Goal: Task Accomplishment & Management: Manage account settings

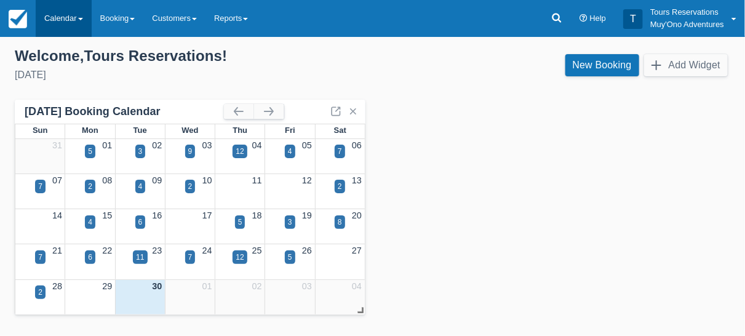
click at [64, 22] on link "Calendar" at bounding box center [64, 18] width 56 height 37
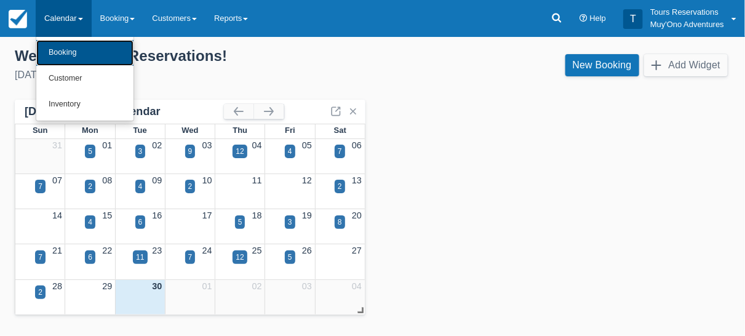
click at [84, 62] on link "Booking" at bounding box center [84, 53] width 97 height 26
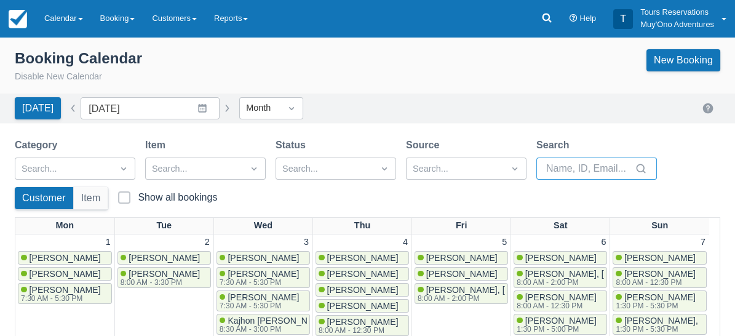
click at [582, 160] on input "Search" at bounding box center [589, 168] width 86 height 22
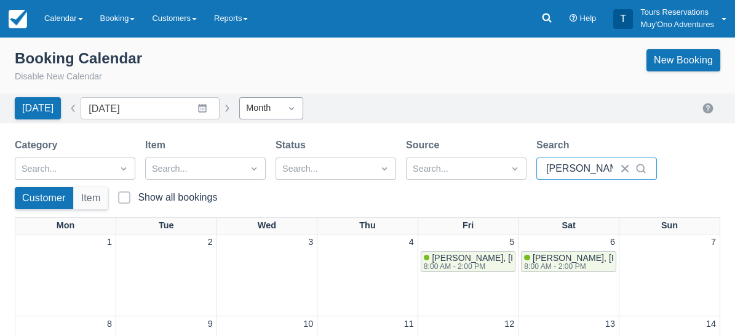
type input "kelvin"
click at [267, 117] on div "Month" at bounding box center [260, 108] width 41 height 20
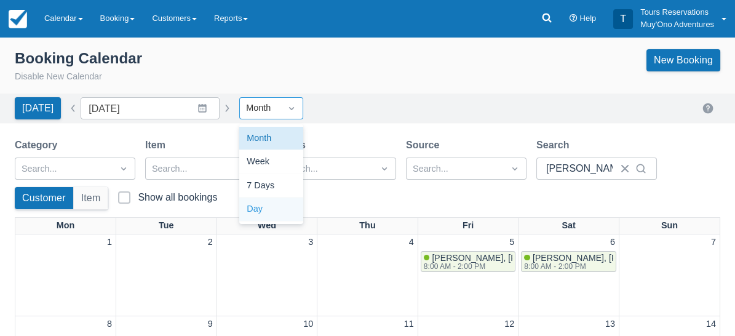
click at [252, 213] on div "Day" at bounding box center [271, 209] width 64 height 24
type input "09/30/25"
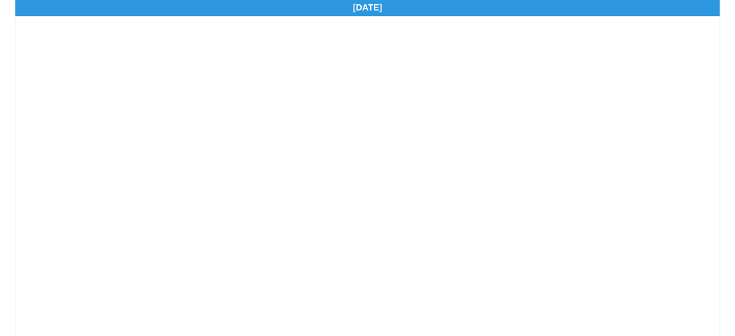
scroll to position [403, 0]
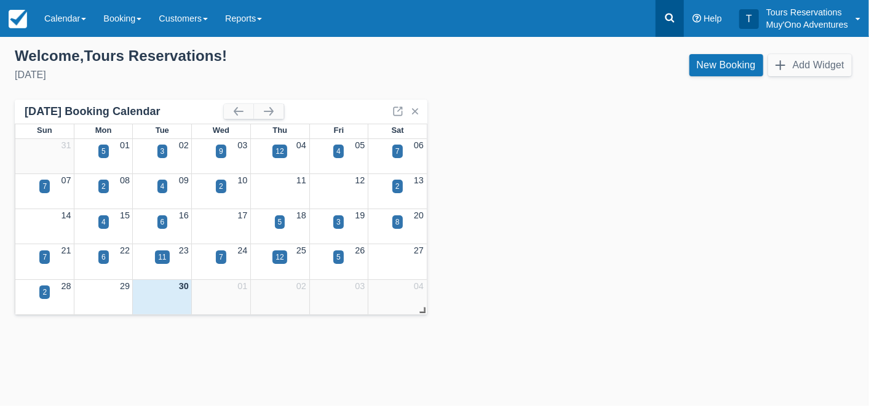
click at [670, 25] on link at bounding box center [670, 18] width 28 height 37
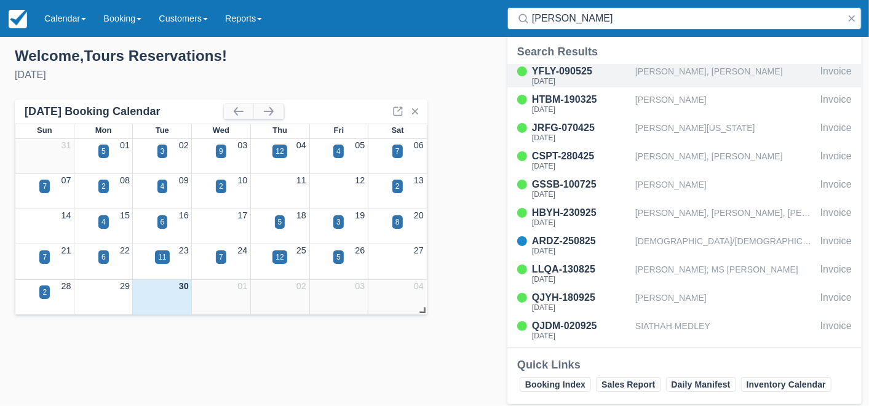
type input "hol chan"
click at [666, 76] on div "Cheyenne Daise, Christopher Davis" at bounding box center [725, 75] width 180 height 23
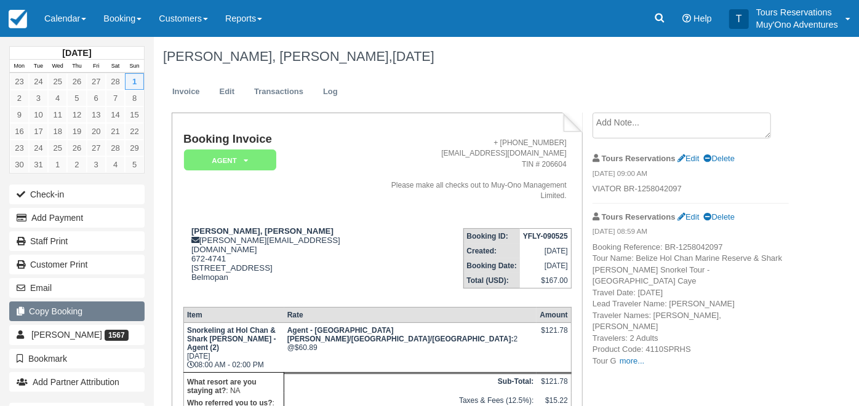
click at [74, 309] on button "Copy Booking" at bounding box center [76, 311] width 135 height 20
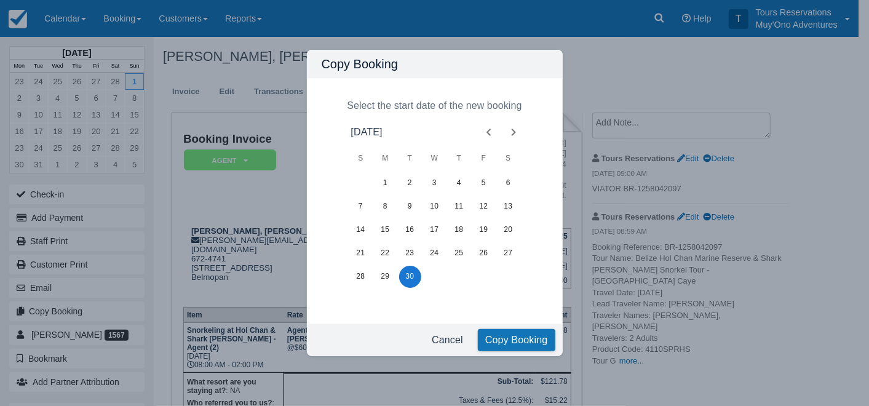
click at [516, 130] on icon "Next month" at bounding box center [513, 132] width 15 height 15
click at [513, 134] on icon "Next month" at bounding box center [513, 132] width 4 height 7
click at [358, 251] on button "16" at bounding box center [361, 253] width 22 height 22
click at [533, 344] on button "Copy Booking" at bounding box center [517, 340] width 78 height 22
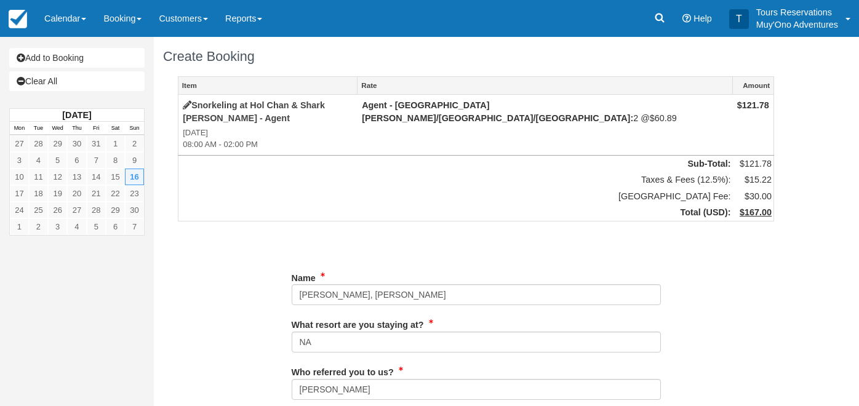
type input "672-4741"
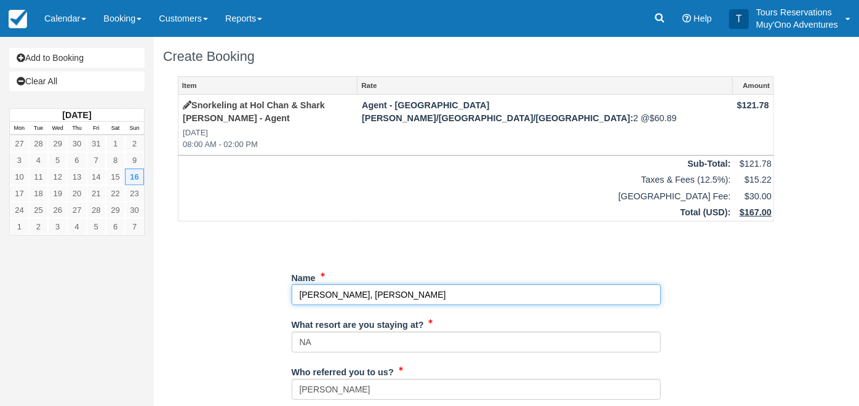
drag, startPoint x: 475, startPoint y: 289, endPoint x: 209, endPoint y: 289, distance: 265.7
paste input "[PERSON_NAME]"
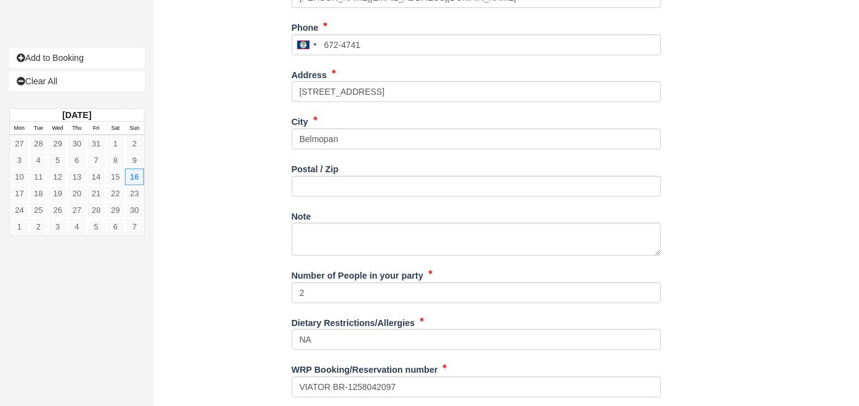
scroll to position [455, 0]
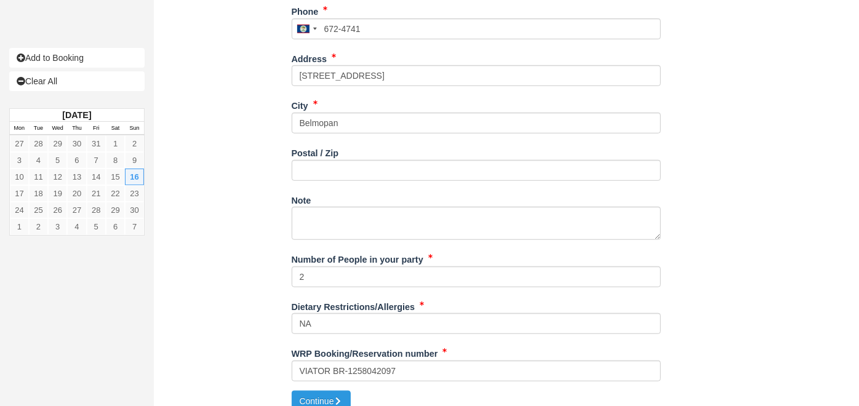
type input "[PERSON_NAME]"
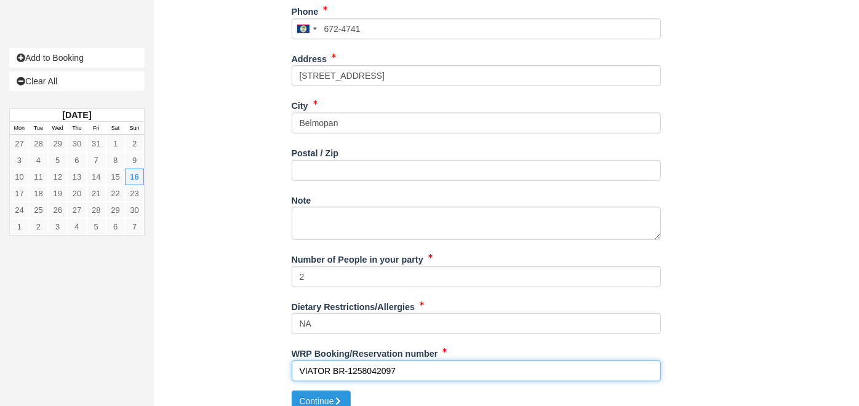
click at [364, 360] on input "VIATOR BR-1258042097" at bounding box center [476, 370] width 369 height 21
paste input "3207555"
type input "VIATOR BR-1320755597"
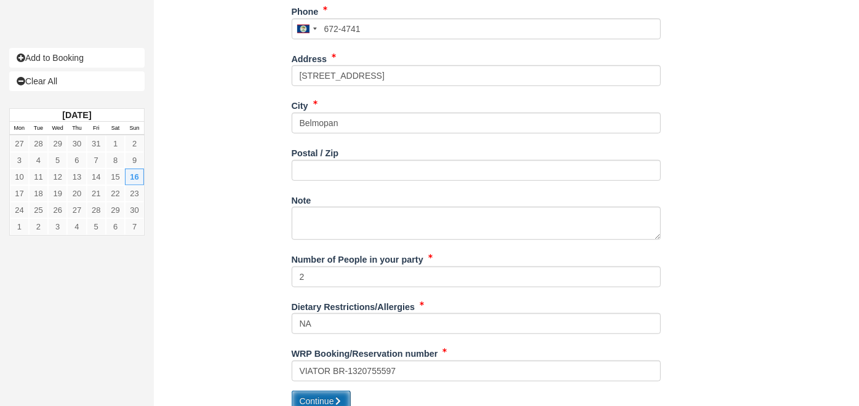
click at [328, 391] on button "Continue" at bounding box center [321, 401] width 59 height 21
type input "[PHONE_NUMBER]"
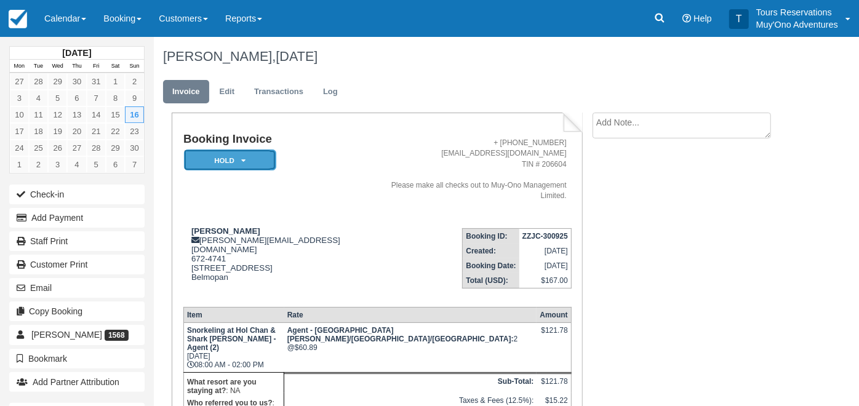
click at [236, 160] on em "HOLD" at bounding box center [230, 160] width 92 height 22
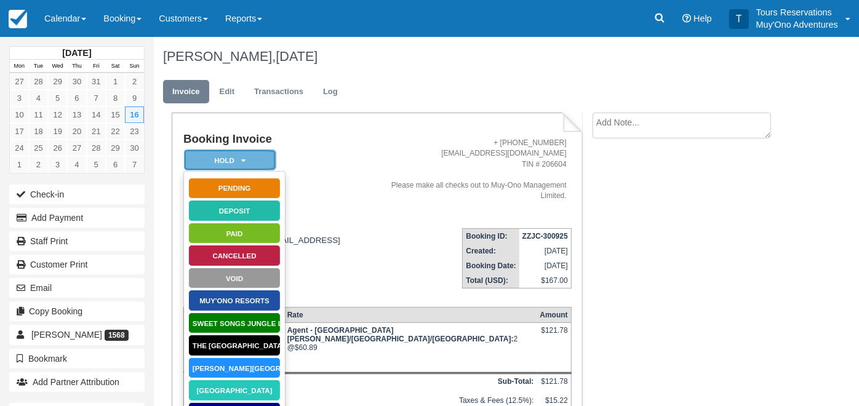
scroll to position [180, 0]
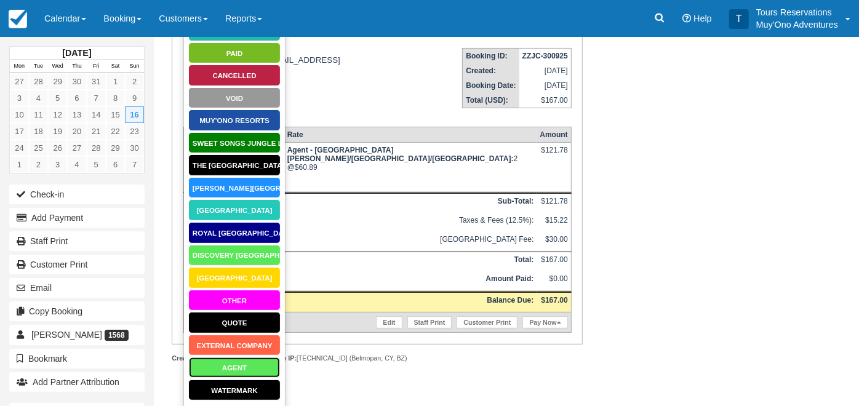
click at [246, 365] on link "AGENT" at bounding box center [234, 368] width 92 height 22
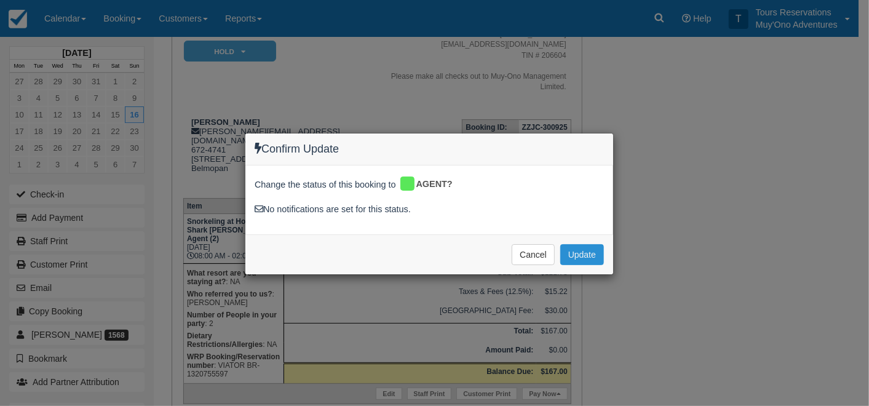
click at [573, 254] on button "Update" at bounding box center [582, 254] width 44 height 21
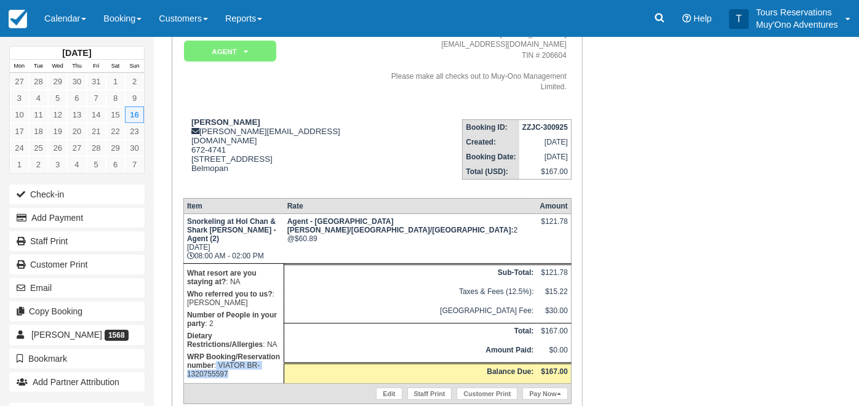
drag, startPoint x: 311, startPoint y: 297, endPoint x: 339, endPoint y: 304, distance: 28.6
click at [281, 351] on p "WRP Booking/Reservation number : VIATOR BR-1320755597" at bounding box center [234, 366] width 94 height 30
copy p "VIATOR BR-1320755597"
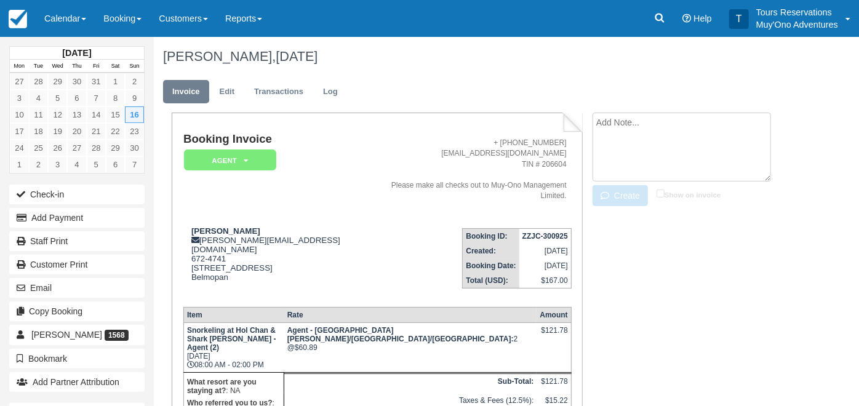
click at [616, 127] on textarea at bounding box center [681, 147] width 178 height 69
paste textarea "VIATOR BR-1320755597"
type textarea "VIATOR BR-1320755597"
click at [656, 193] on input "Show on invoice" at bounding box center [660, 193] width 8 height 8
checkbox input "true"
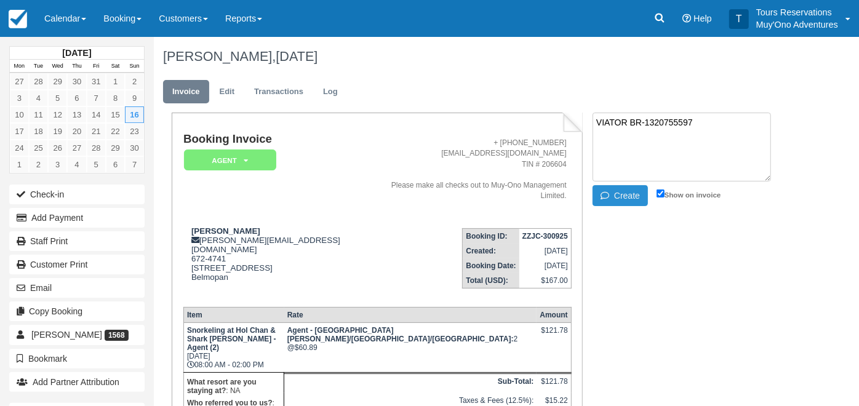
click at [629, 197] on button "Create" at bounding box center [619, 195] width 55 height 21
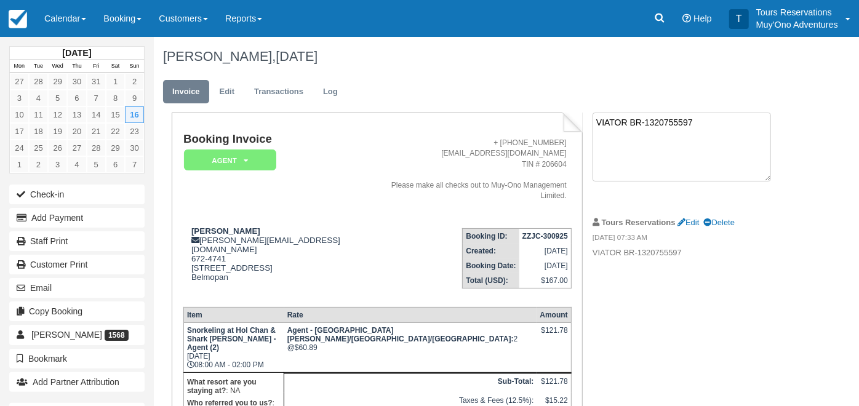
click at [646, 130] on textarea "VIATOR BR-1320755597" at bounding box center [681, 147] width 178 height 69
paste textarea "Booking Reference: BR-1320755597 Tour Name: Belize Hol Chan Marine Reserve & Sh…"
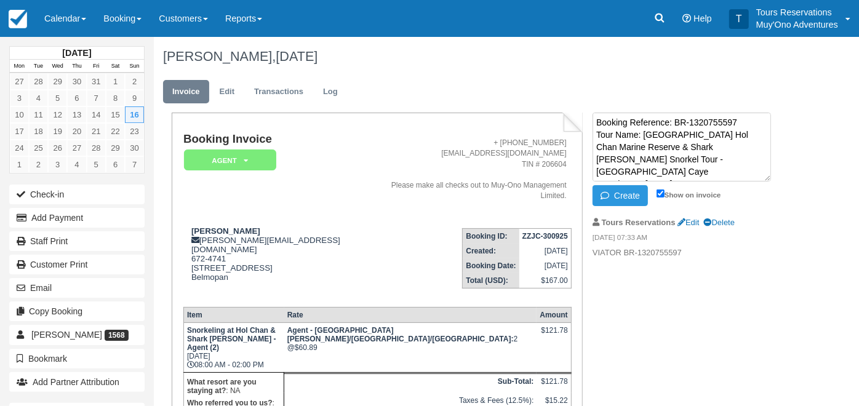
scroll to position [131, 0]
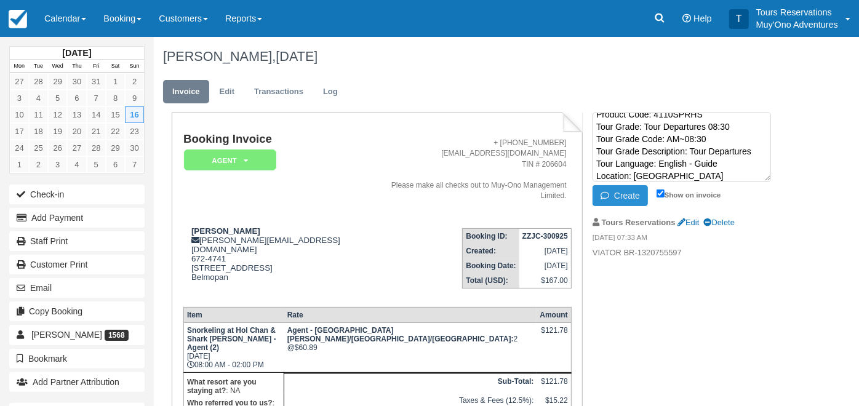
type textarea "Booking Reference: BR-1320755597 Tour Name: Belize Hol Chan Marine Reserve & Sh…"
click at [634, 194] on button "Create" at bounding box center [619, 195] width 55 height 21
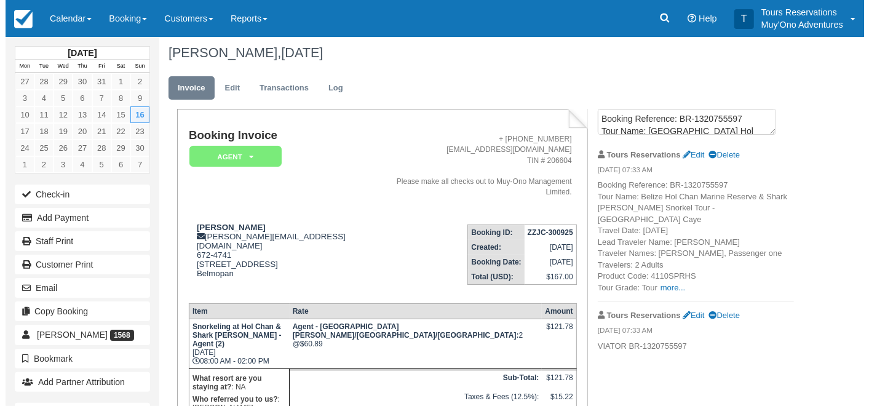
scroll to position [0, 0]
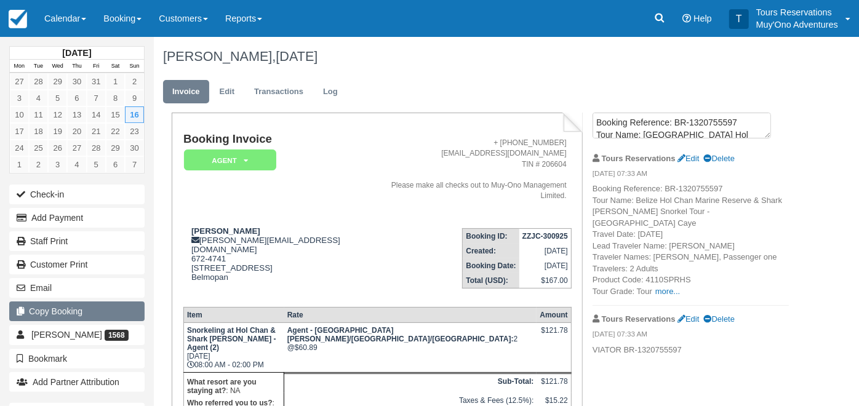
click at [81, 314] on button "Copy Booking" at bounding box center [76, 311] width 135 height 20
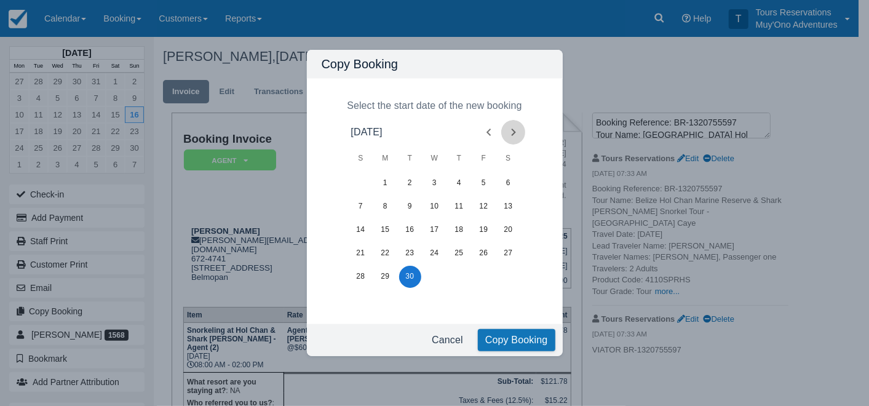
click at [508, 130] on icon "Next month" at bounding box center [513, 132] width 15 height 15
click at [386, 277] on button "27" at bounding box center [386, 277] width 22 height 22
click at [522, 341] on button "Copy Booking" at bounding box center [517, 340] width 78 height 22
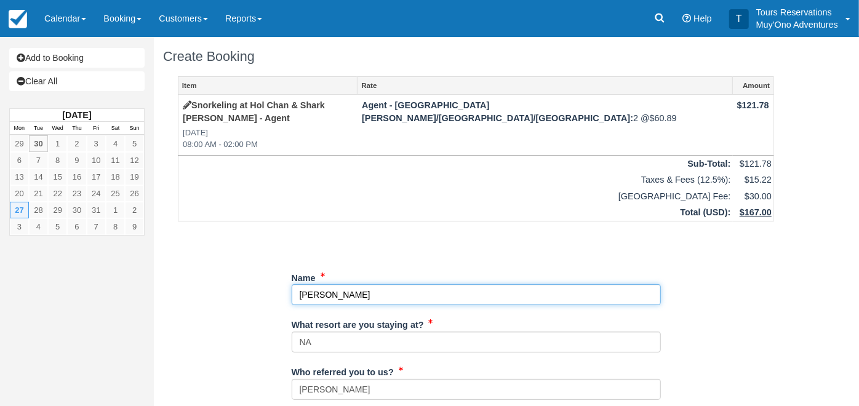
drag, startPoint x: 356, startPoint y: 277, endPoint x: 237, endPoint y: 277, distance: 119.3
paste input "[PERSON_NAME], [PERSON_NAME]"
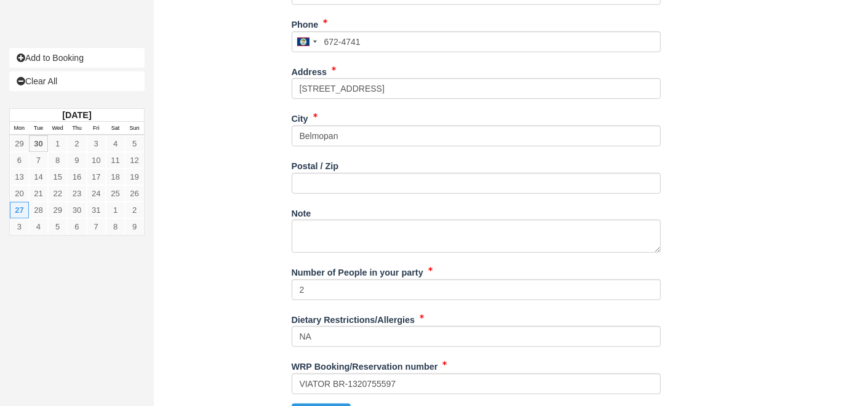
scroll to position [455, 0]
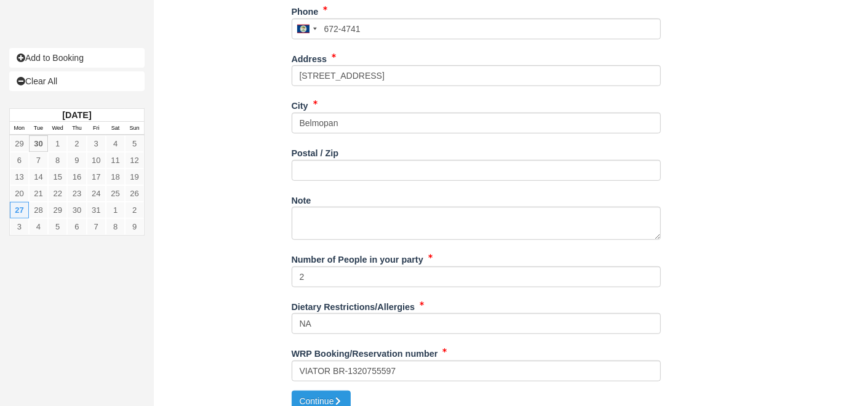
type input "[PERSON_NAME], [PERSON_NAME]"
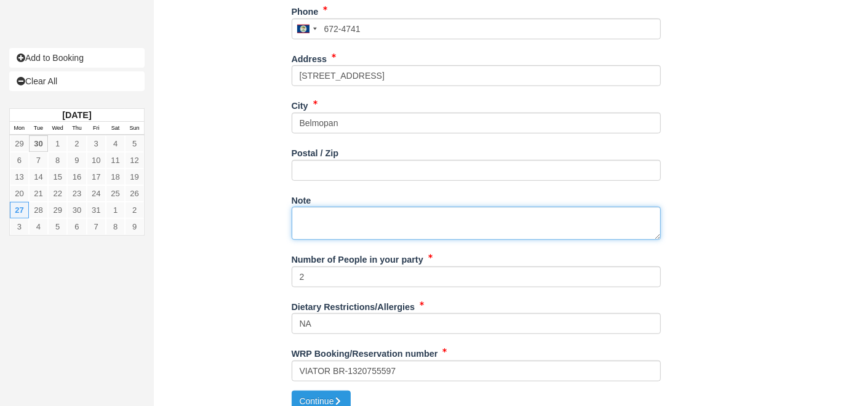
click at [376, 220] on textarea "Note" at bounding box center [476, 223] width 369 height 33
paste textarea "Booking Reference: BR-1320824099 Tour Name: [GEOGRAPHIC_DATA] Hol Chan Marine R…"
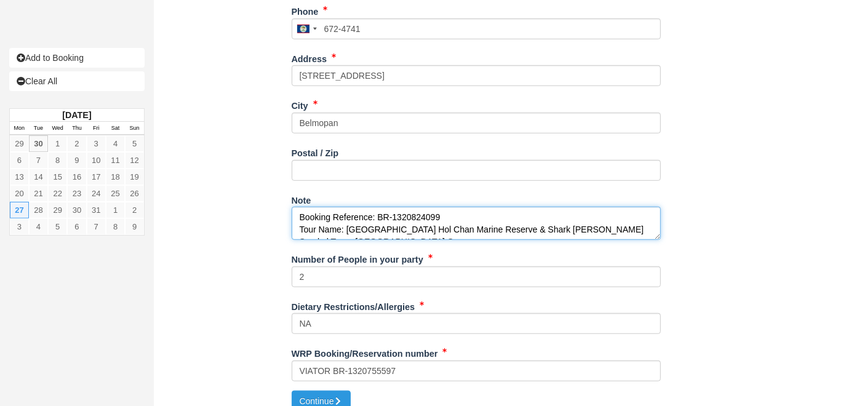
scroll to position [142, 0]
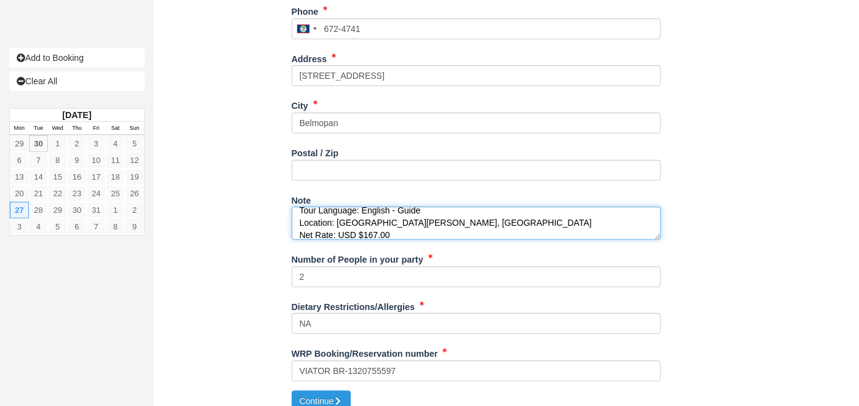
type textarea "Booking Reference: BR-1320824099 Tour Name: [GEOGRAPHIC_DATA] Hol Chan Marine R…"
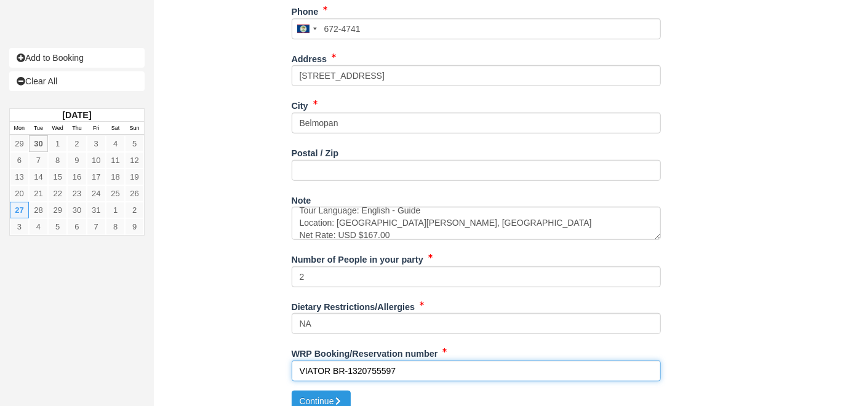
click at [375, 360] on input "VIATOR BR-1320755597" at bounding box center [476, 370] width 369 height 21
paste input "824099"
type input "VIATOR BR-1320824099"
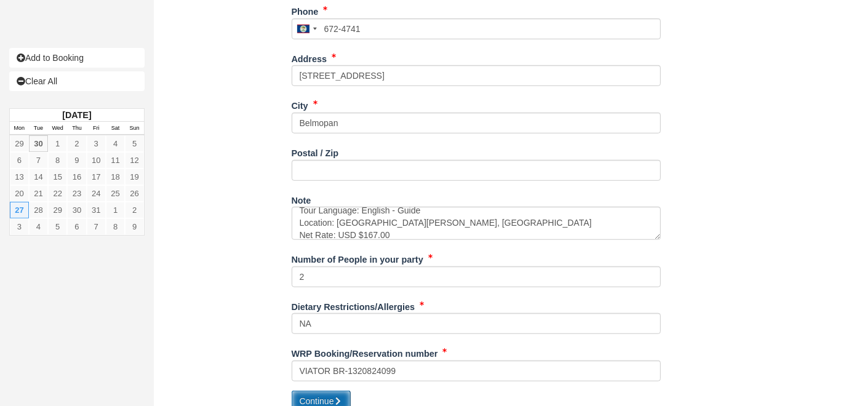
click at [307, 391] on button "Continue" at bounding box center [321, 401] width 59 height 21
type input "[PHONE_NUMBER]"
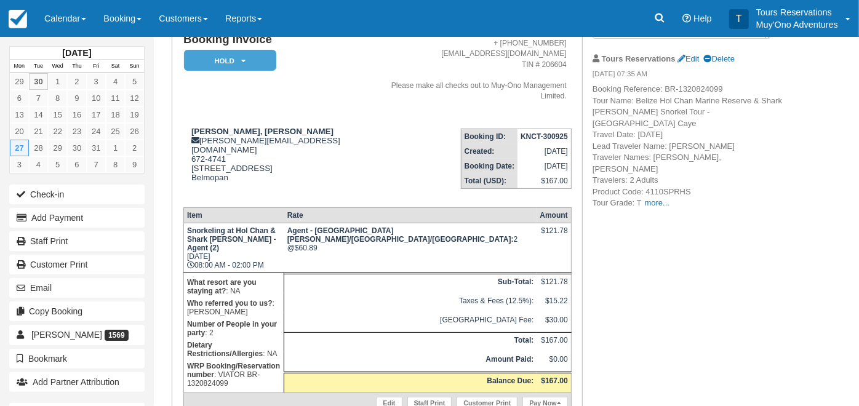
scroll to position [109, 0]
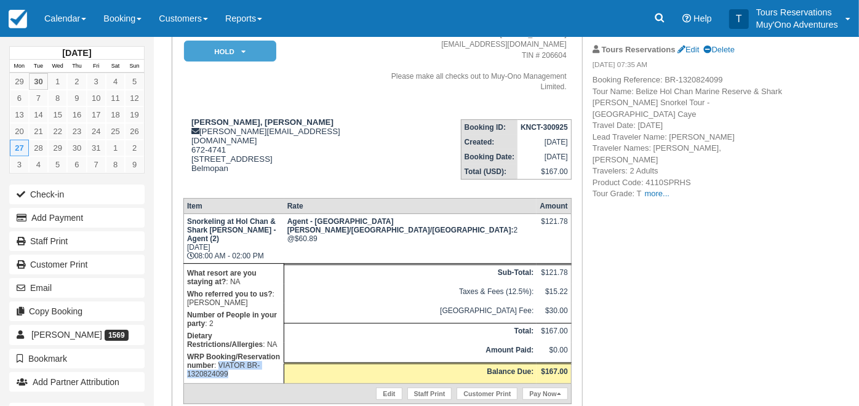
drag, startPoint x: 314, startPoint y: 296, endPoint x: 325, endPoint y: 302, distance: 12.1
click at [281, 351] on p "WRP Booking/Reservation number : VIATOR BR-1320824099" at bounding box center [234, 366] width 94 height 30
copy p "VIATOR BR-1320824099"
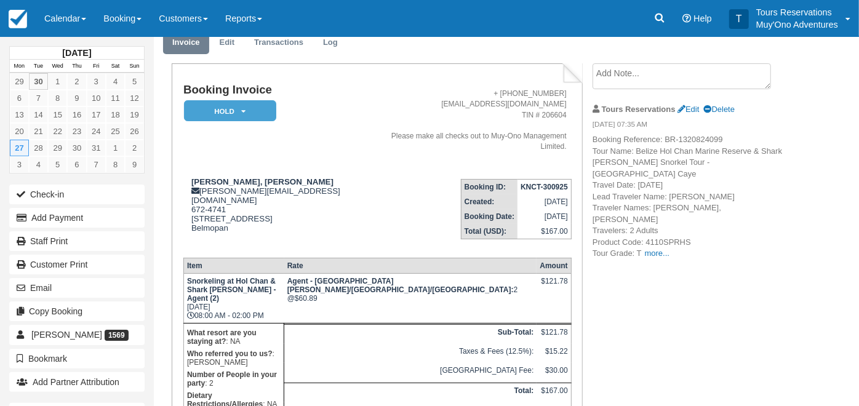
scroll to position [0, 0]
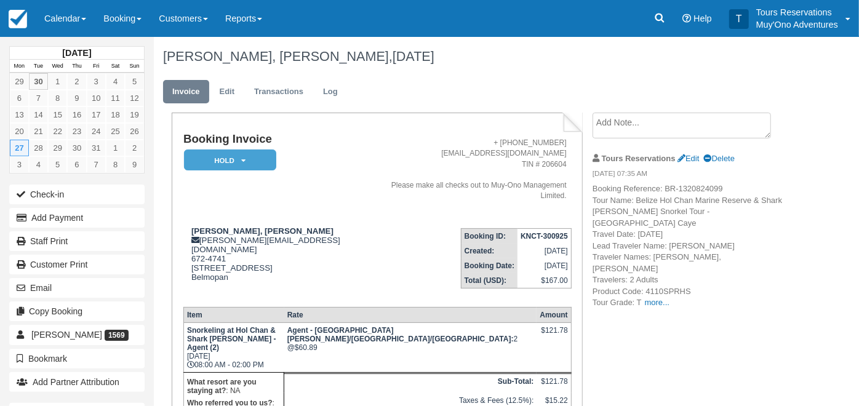
click at [629, 117] on textarea at bounding box center [681, 126] width 178 height 26
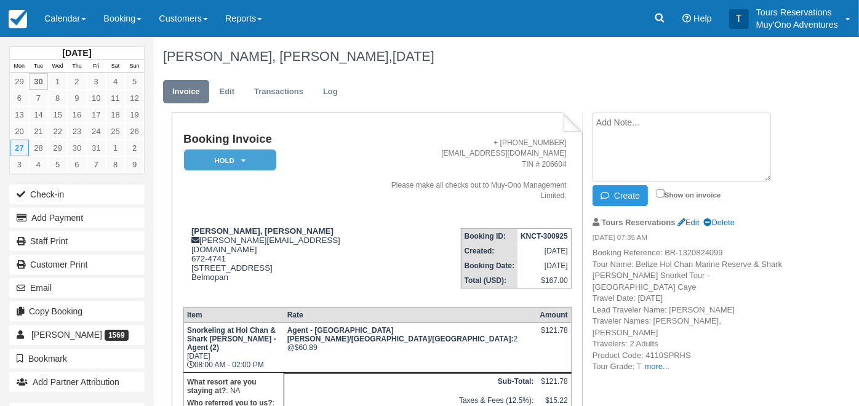
paste textarea "VIATOR BR-1320824099"
type textarea "VIATOR BR-1320824099"
click at [661, 193] on input "Show on invoice" at bounding box center [660, 193] width 8 height 8
checkbox input "true"
drag, startPoint x: 645, startPoint y: 193, endPoint x: 620, endPoint y: 202, distance: 26.1
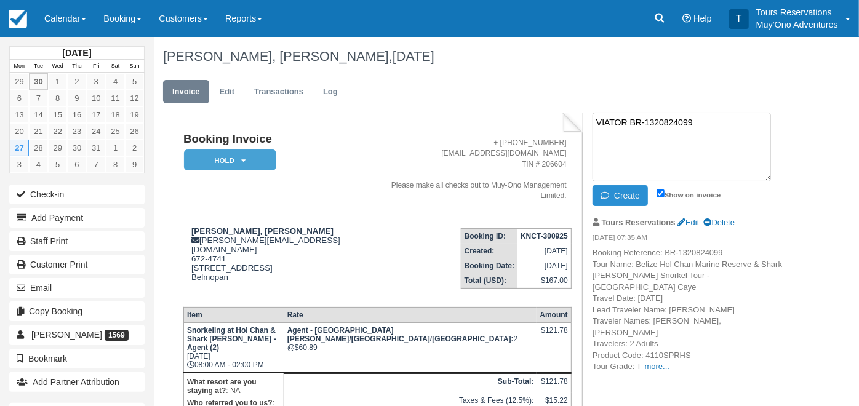
click at [645, 193] on button "Create" at bounding box center [619, 195] width 55 height 21
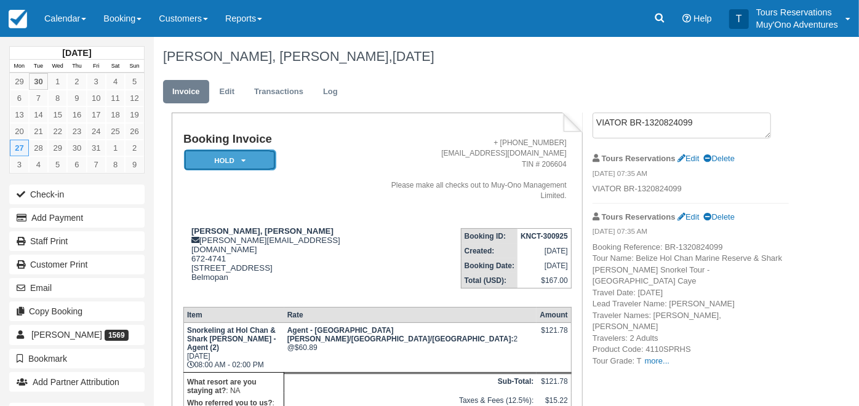
click at [231, 166] on em "HOLD" at bounding box center [230, 160] width 92 height 22
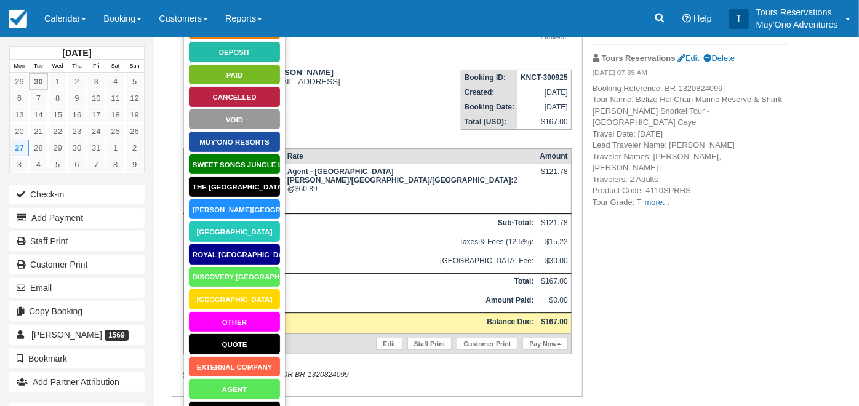
scroll to position [180, 0]
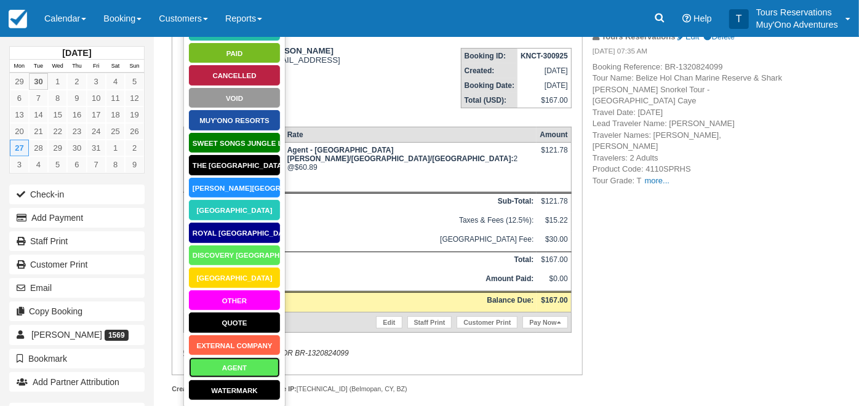
click at [232, 365] on link "AGENT" at bounding box center [234, 368] width 92 height 22
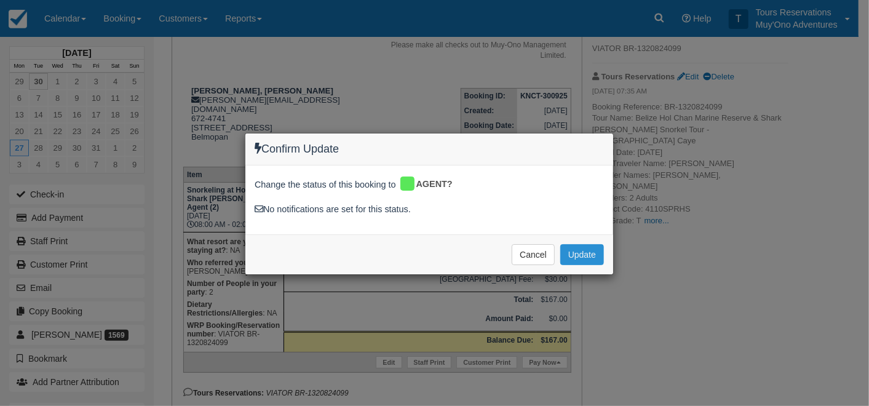
click at [578, 250] on button "Update" at bounding box center [582, 254] width 44 height 21
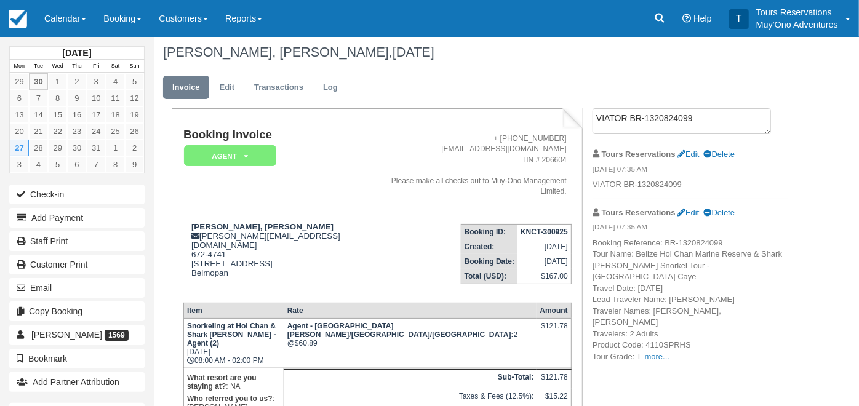
scroll to position [0, 0]
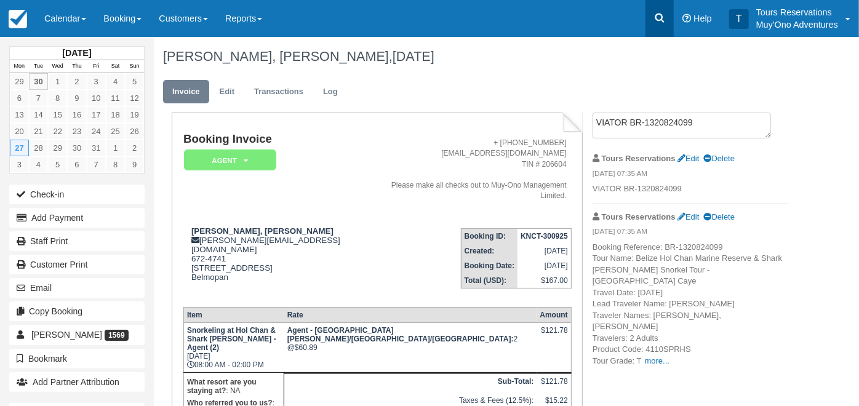
click at [666, 19] on icon at bounding box center [659, 18] width 12 height 12
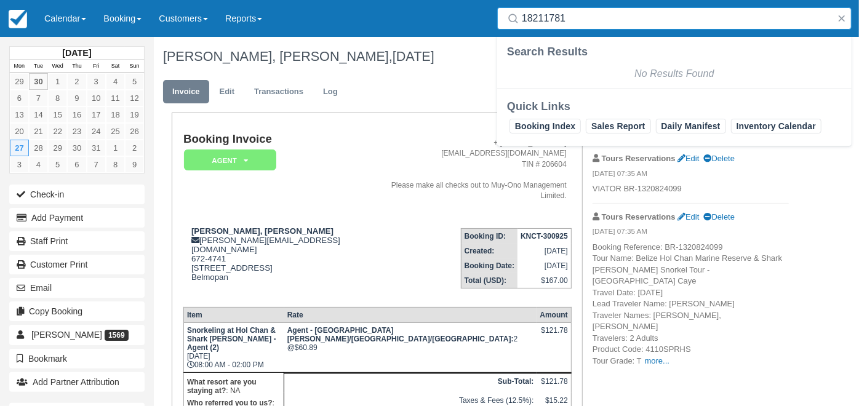
type input "18211781"
click at [766, 75] on div "No Results Found" at bounding box center [674, 74] width 354 height 25
click at [824, 179] on div "October 2025 Mon Tue Wed Thu Fri Sat Sun 29 30 1 2 3 4 5 6 7 8 9 10 11 12 13 14…" at bounding box center [429, 221] width 859 height 369
click at [843, 17] on button "button" at bounding box center [841, 18] width 15 height 15
